Goal: Information Seeking & Learning: Find specific fact

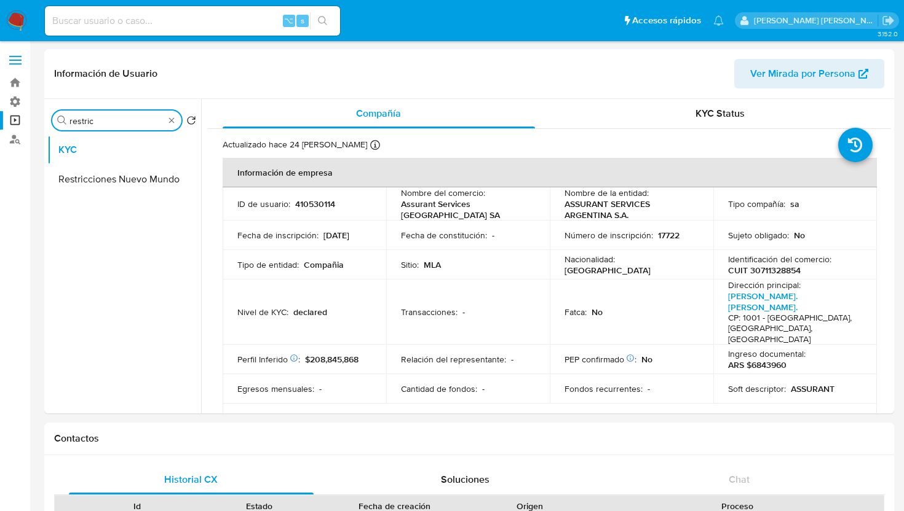
select select "10"
click at [725, 110] on span "KYC Status" at bounding box center [719, 113] width 49 height 14
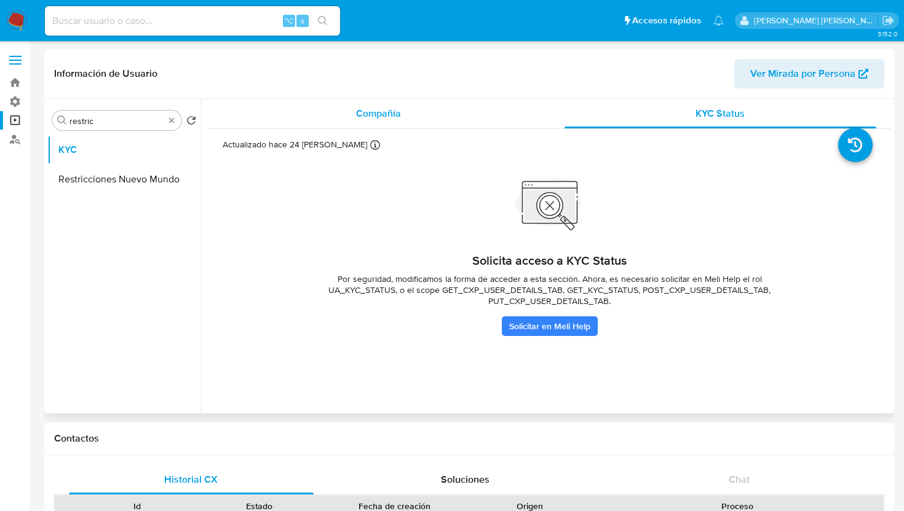
click at [360, 115] on span "Compañía" at bounding box center [378, 113] width 45 height 14
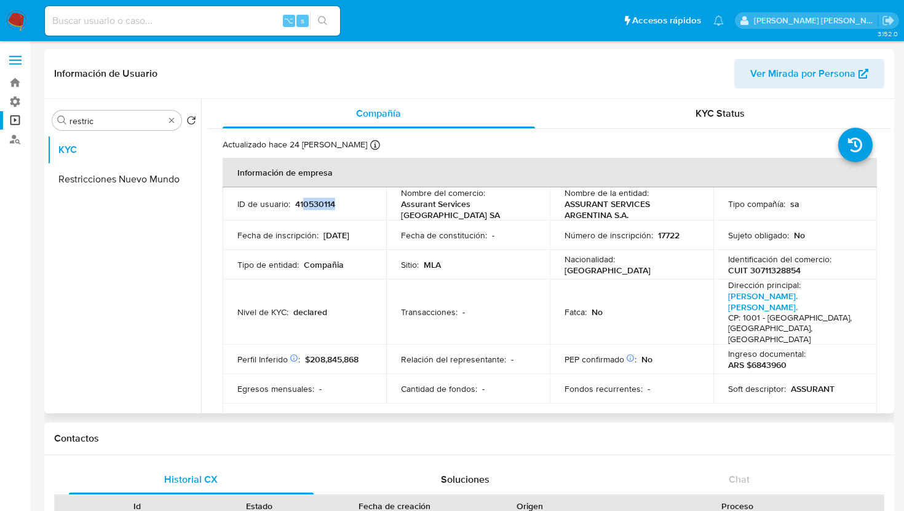
drag, startPoint x: 346, startPoint y: 204, endPoint x: 304, endPoint y: 204, distance: 42.4
click at [303, 204] on div "ID de usuario : 410530114" at bounding box center [304, 204] width 134 height 11
click at [816, 69] on span "Ver Mirada por Persona" at bounding box center [802, 74] width 105 height 30
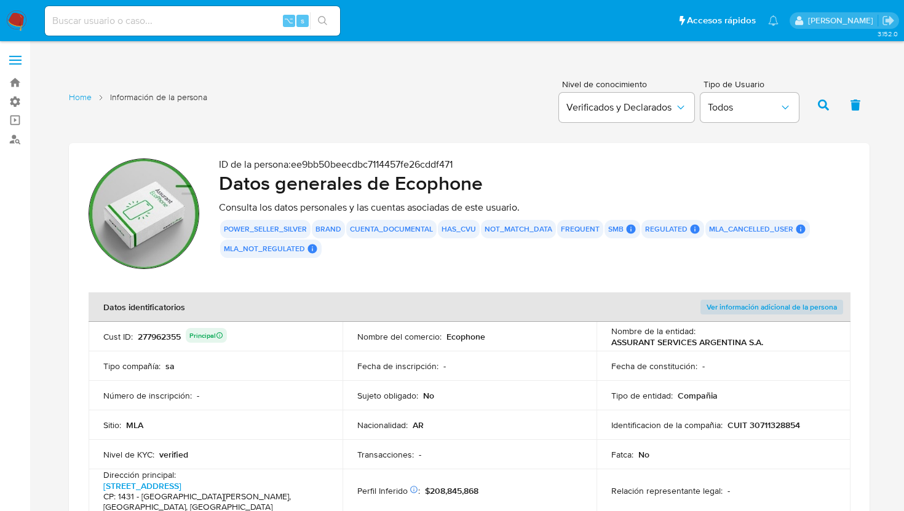
click at [389, 276] on section "ID de la persona : ee9bb50beecdbc7114457fe26cddf471 Datos generales de Ecophone…" at bounding box center [469, 437] width 800 height 588
click at [263, 227] on button "power_seller_silver" at bounding box center [265, 229] width 83 height 5
click at [264, 230] on button "power_seller_silver" at bounding box center [265, 229] width 83 height 5
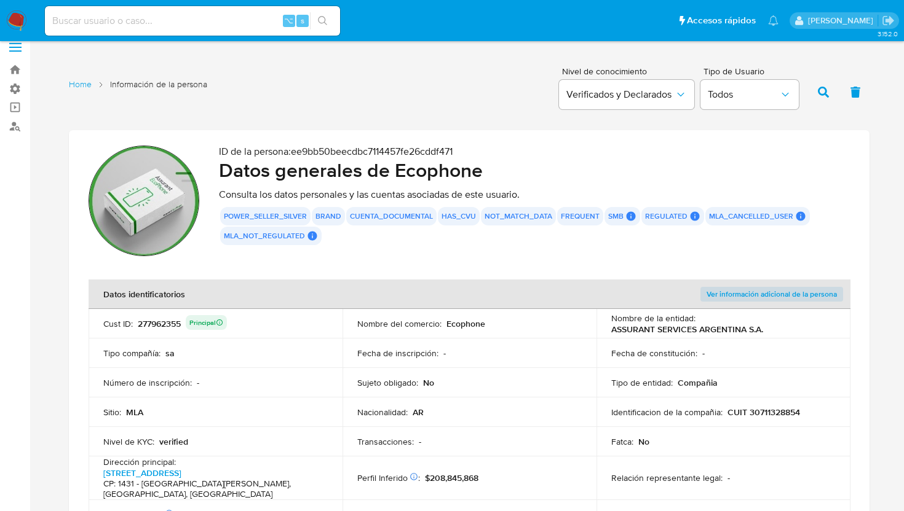
scroll to position [12, 0]
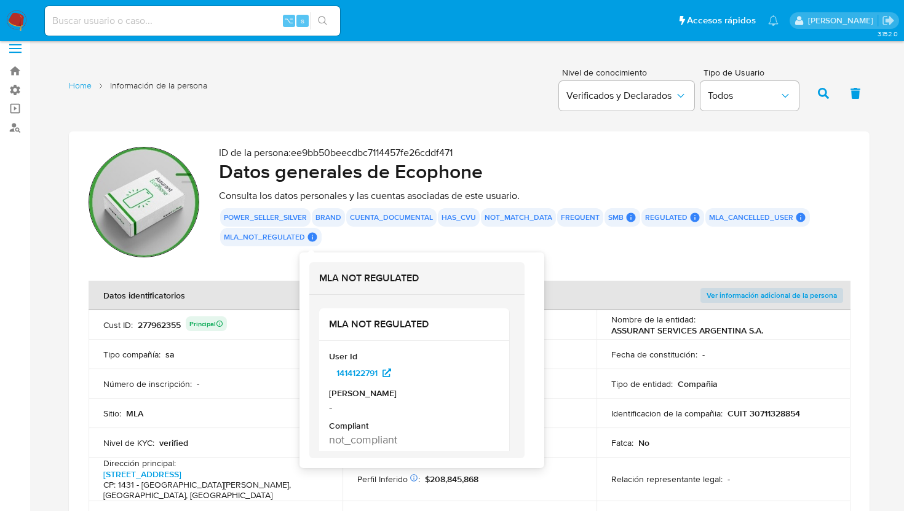
click at [310, 236] on icon at bounding box center [312, 237] width 9 height 9
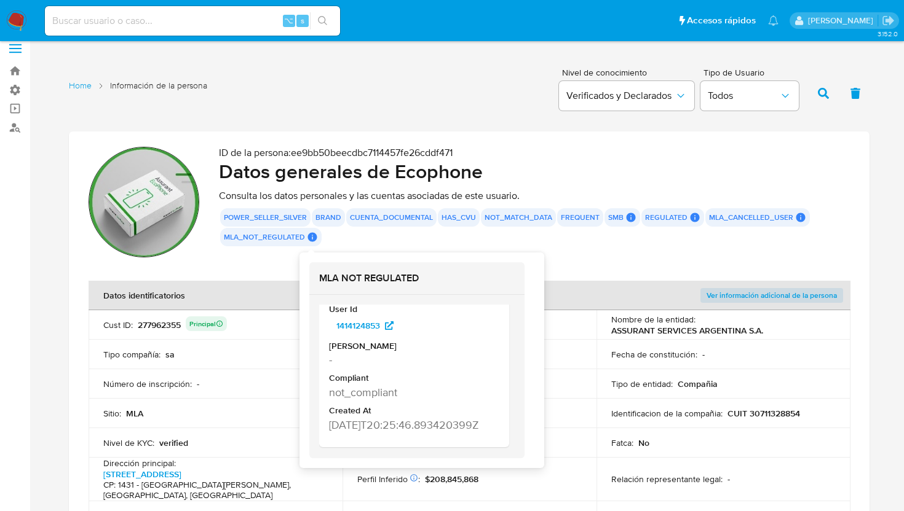
scroll to position [273, 0]
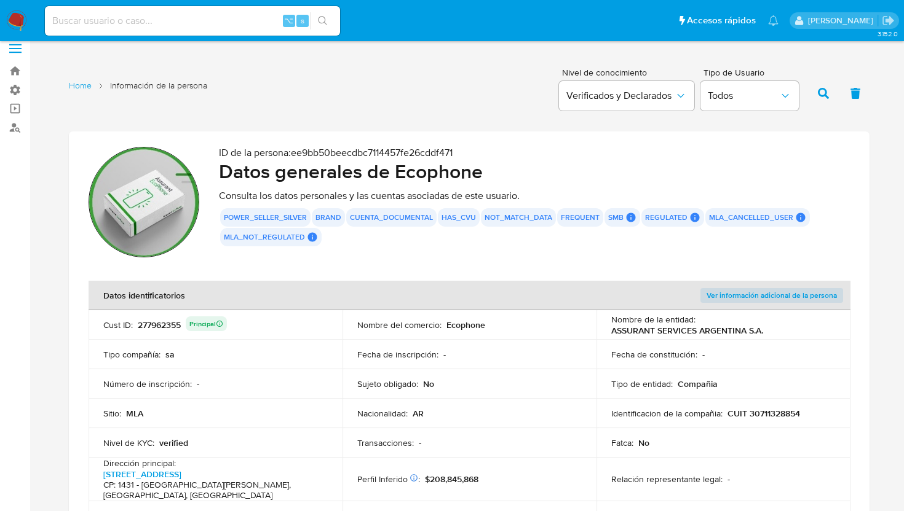
click at [561, 262] on section "ID de la persona : ee9bb50beecdbc7114457fe26cddf471 Datos generales de Ecophone…" at bounding box center [469, 426] width 800 height 588
click at [301, 220] on button "power_seller_silver" at bounding box center [265, 217] width 83 height 5
click at [336, 218] on button "brand" at bounding box center [328, 217] width 26 height 5
click at [17, 72] on link "Bandeja" at bounding box center [73, 70] width 146 height 19
